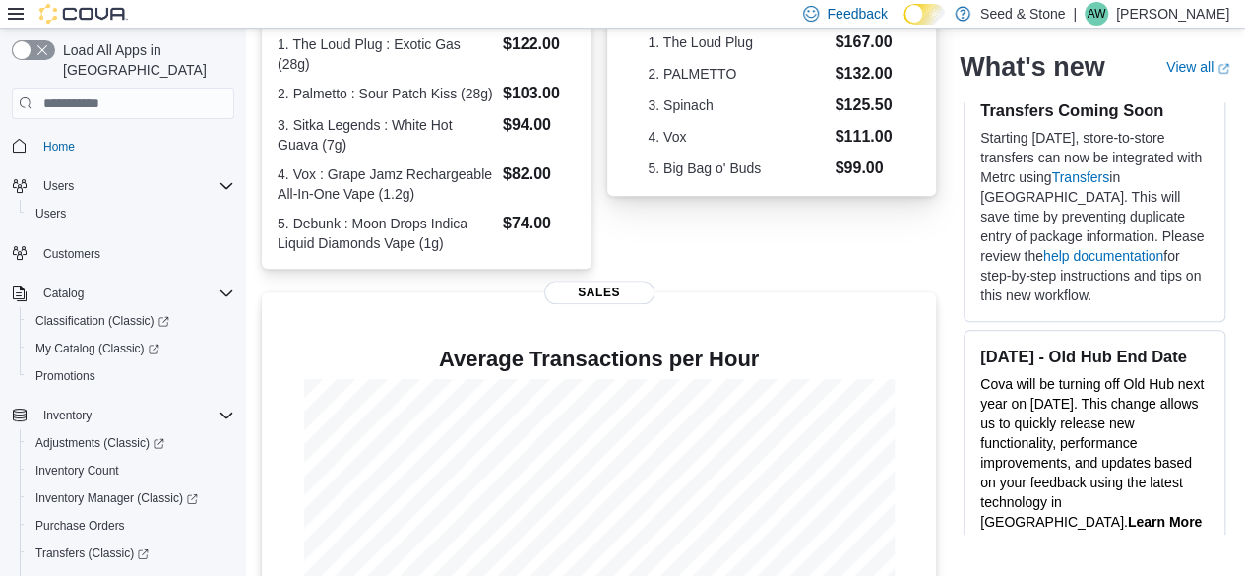
scroll to position [579, 0]
